Goal: Communication & Community: Participate in discussion

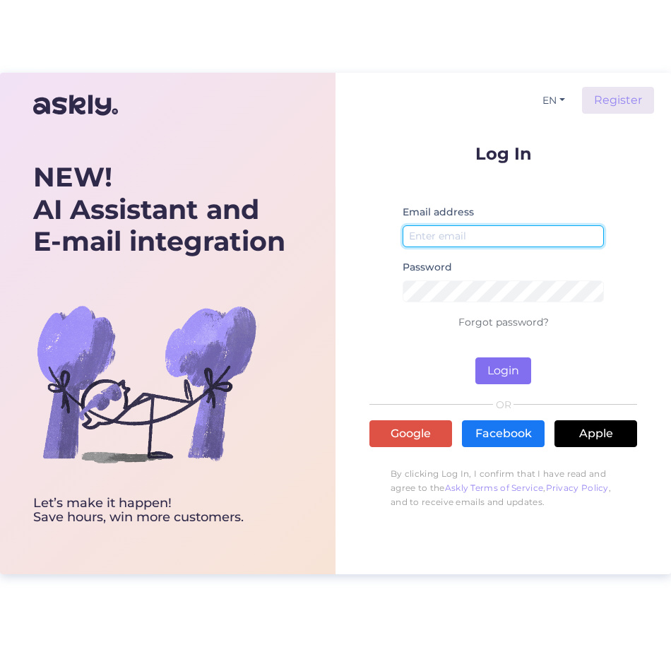
type input "respa1"
click at [511, 369] on button "Login" at bounding box center [503, 370] width 56 height 27
click at [492, 367] on button "Login" at bounding box center [503, 370] width 56 height 27
click at [516, 236] on input "respa1" at bounding box center [503, 236] width 201 height 22
click at [515, 237] on input "respa1" at bounding box center [503, 236] width 201 height 22
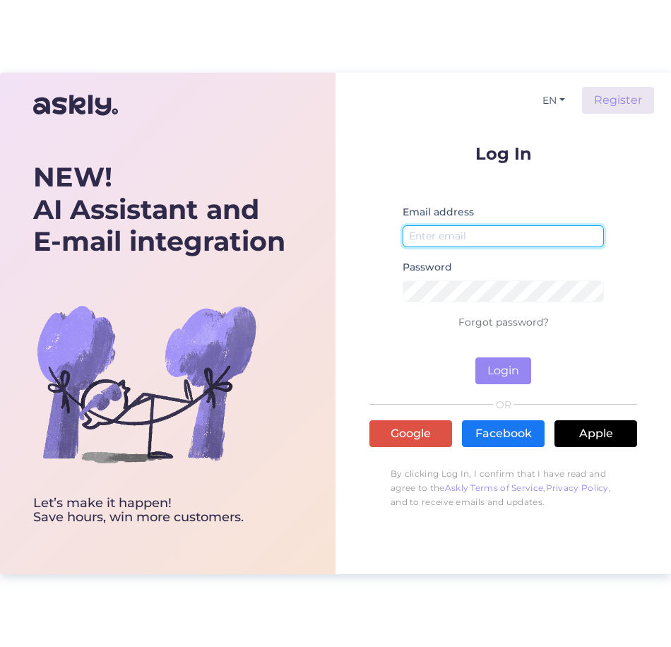
type input "respa1"
click at [352, 343] on div "EN Register Log In Email address respa1 Password Forgot password? Login OR Goog…" at bounding box center [504, 324] width 336 height 502
click at [399, 359] on form "Log In Email address respa1 Password Forgot password? Login" at bounding box center [503, 264] width 268 height 239
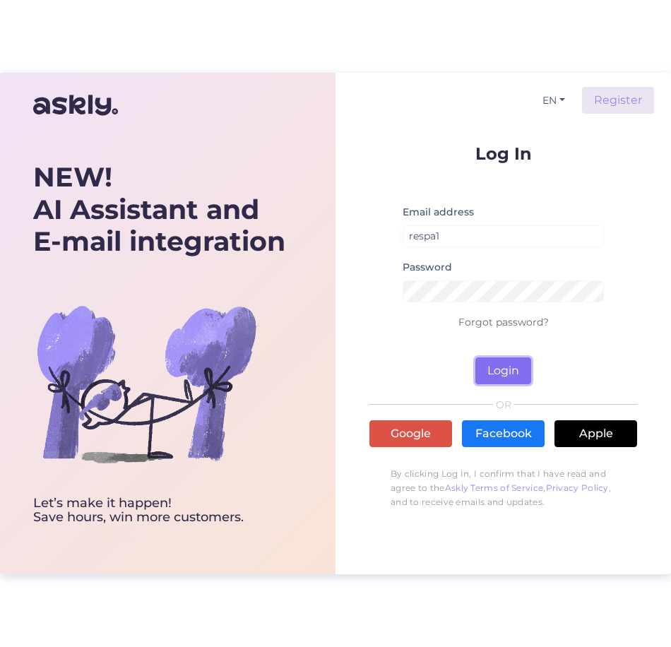
click at [511, 374] on button "Login" at bounding box center [503, 370] width 56 height 27
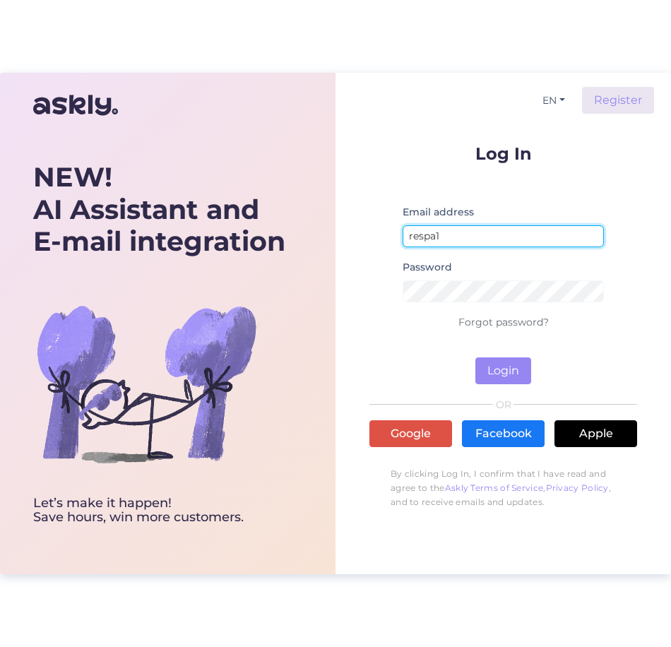
click at [523, 238] on input "respa1" at bounding box center [503, 236] width 201 height 22
click at [475, 357] on button "Login" at bounding box center [503, 370] width 56 height 27
type input "[EMAIL_ADDRESS][DOMAIN_NAME]"
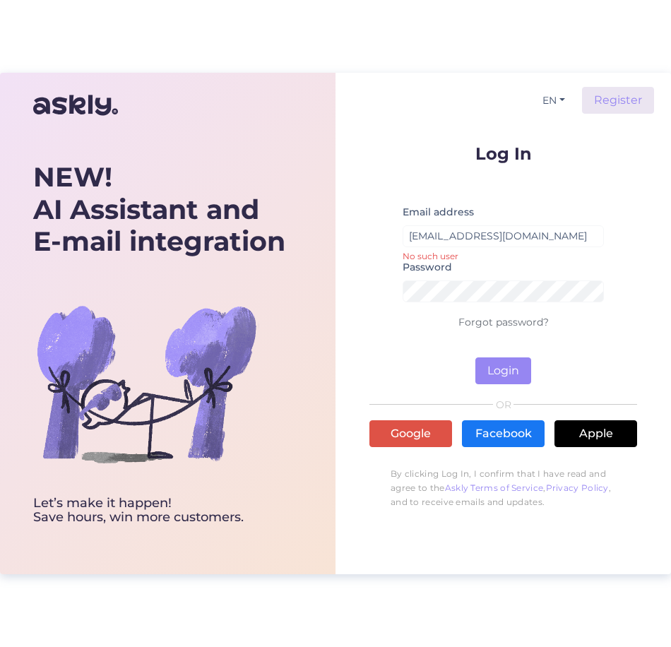
drag, startPoint x: 596, startPoint y: 364, endPoint x: 555, endPoint y: 360, distance: 41.2
click at [594, 363] on form "Log In Email address [EMAIL_ADDRESS][DOMAIN_NAME] No such user Password Forgot …" at bounding box center [503, 264] width 268 height 239
click at [513, 362] on button "Login" at bounding box center [503, 370] width 56 height 27
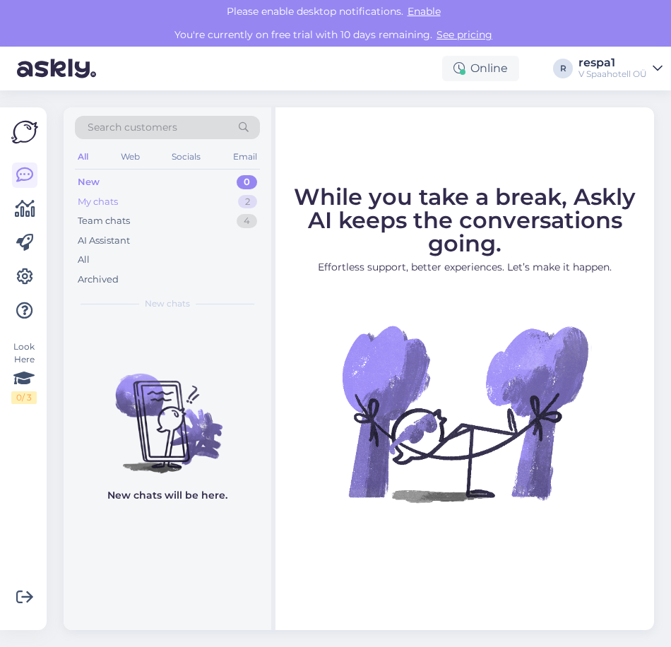
click at [165, 211] on div "My chats 2" at bounding box center [167, 202] width 185 height 20
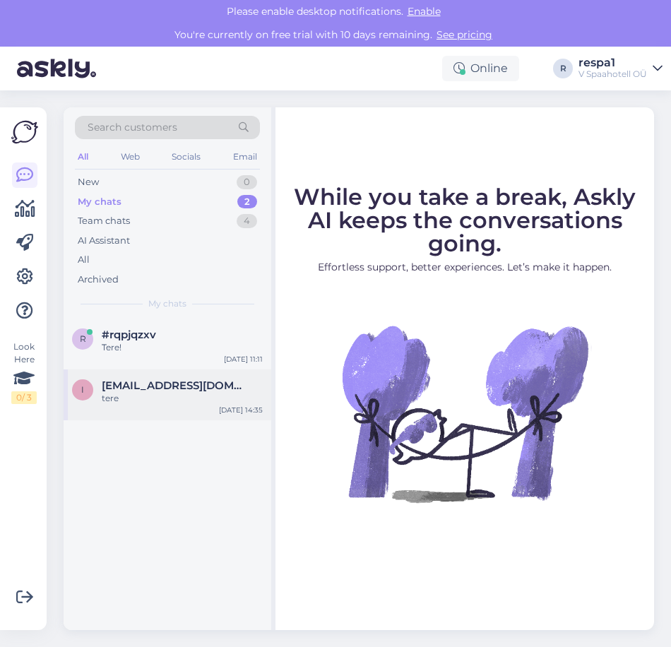
click at [172, 396] on div "tere" at bounding box center [182, 398] width 161 height 13
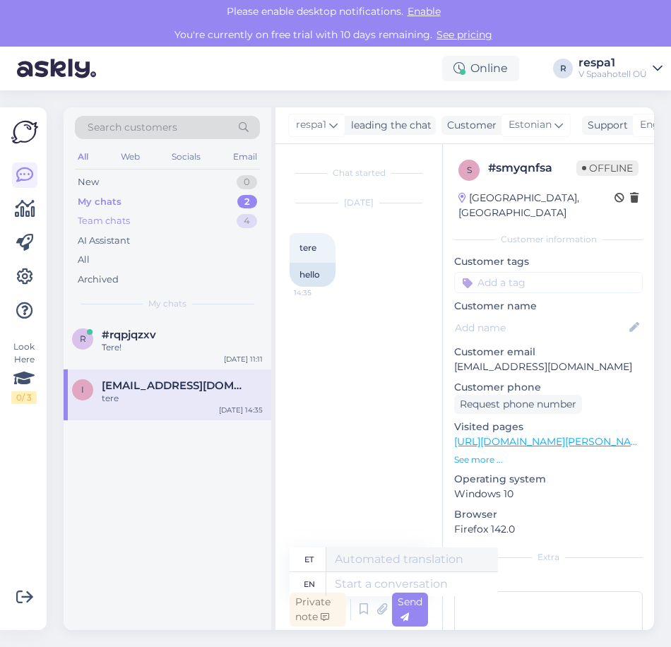
click at [168, 221] on div "Team chats 4" at bounding box center [167, 221] width 185 height 20
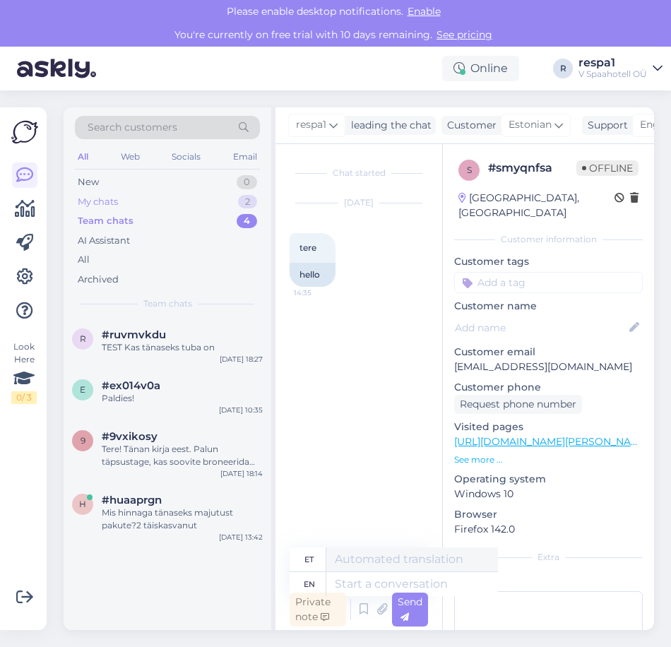
click at [155, 199] on div "My chats 2" at bounding box center [167, 202] width 185 height 20
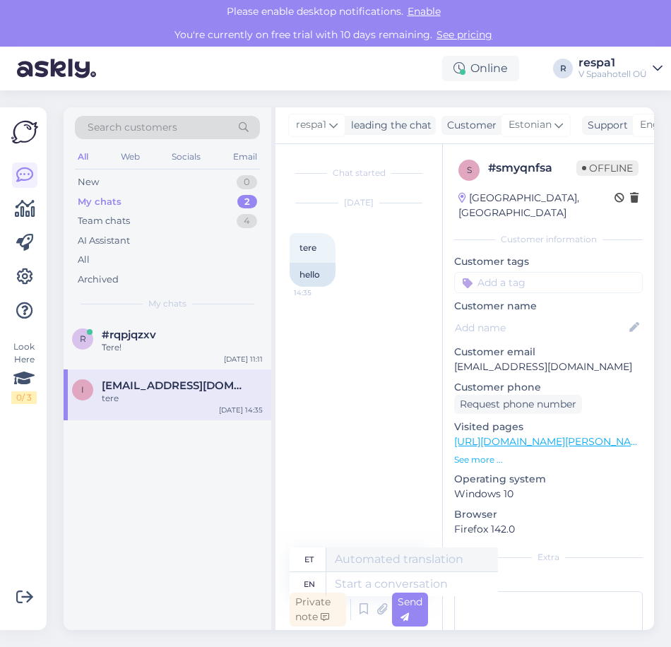
click at [151, 210] on div "My chats 2" at bounding box center [167, 202] width 185 height 20
click at [137, 217] on div "Team chats 4" at bounding box center [167, 221] width 185 height 20
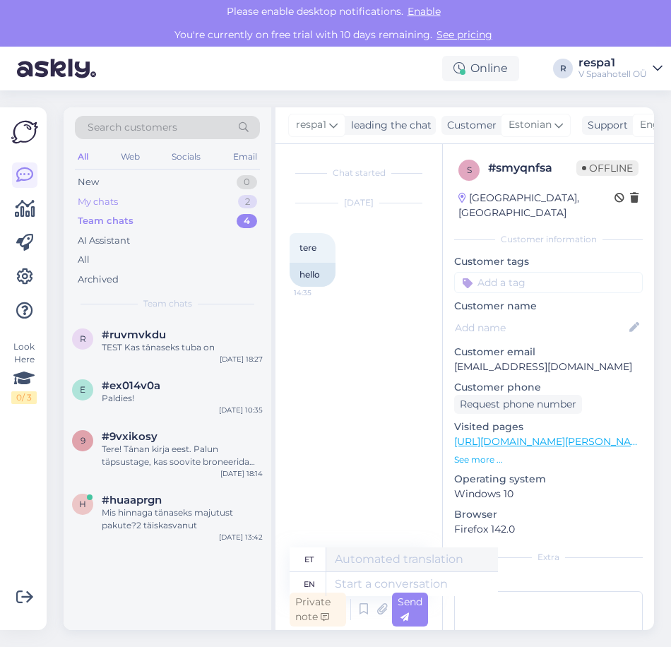
click at [138, 201] on div "My chats 2" at bounding box center [167, 202] width 185 height 20
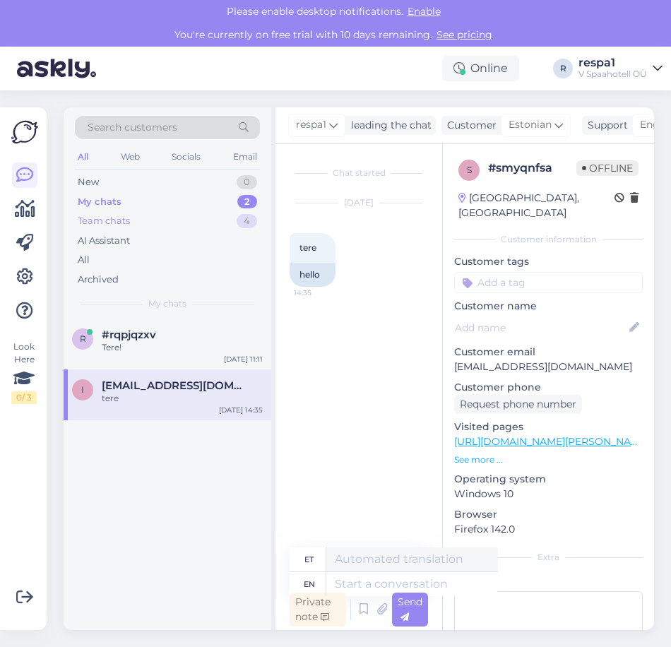
click at [140, 218] on div "Team chats 4" at bounding box center [167, 221] width 185 height 20
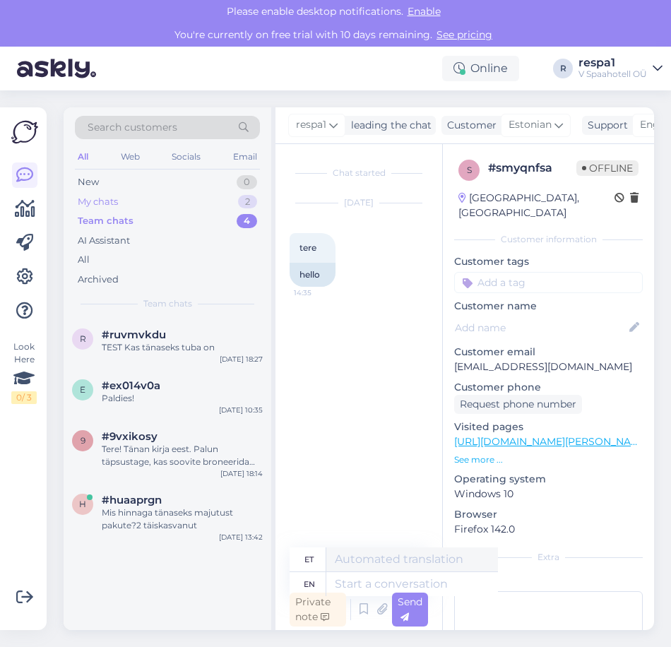
click at [125, 201] on div "My chats 2" at bounding box center [167, 202] width 185 height 20
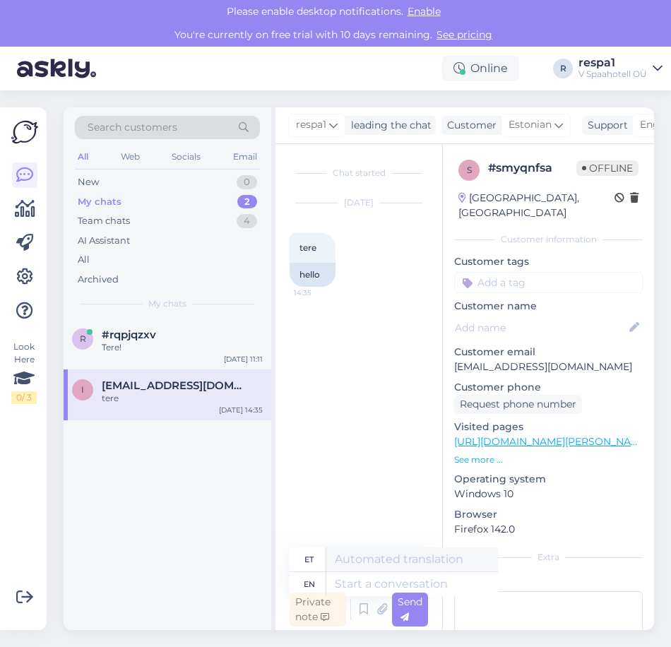
drag, startPoint x: 141, startPoint y: 345, endPoint x: 404, endPoint y: 265, distance: 275.3
click at [404, 265] on div "[DATE] tere 14:35 hello" at bounding box center [359, 245] width 138 height 114
click at [493, 454] on p "See more ..." at bounding box center [548, 460] width 189 height 13
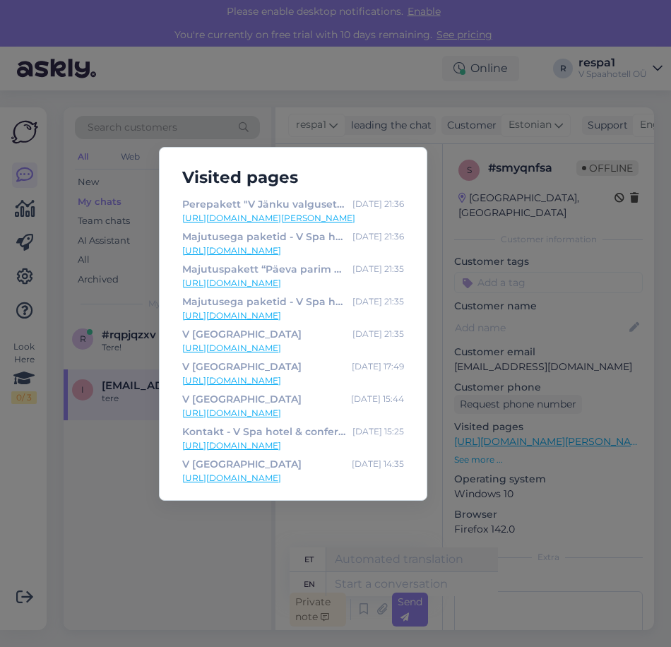
click at [517, 291] on div "Visited pages Perepakett "V Jänku valgusetendusega" - [PERSON_NAME] spaata - V …" at bounding box center [335, 323] width 671 height 647
